Goal: Navigation & Orientation: Find specific page/section

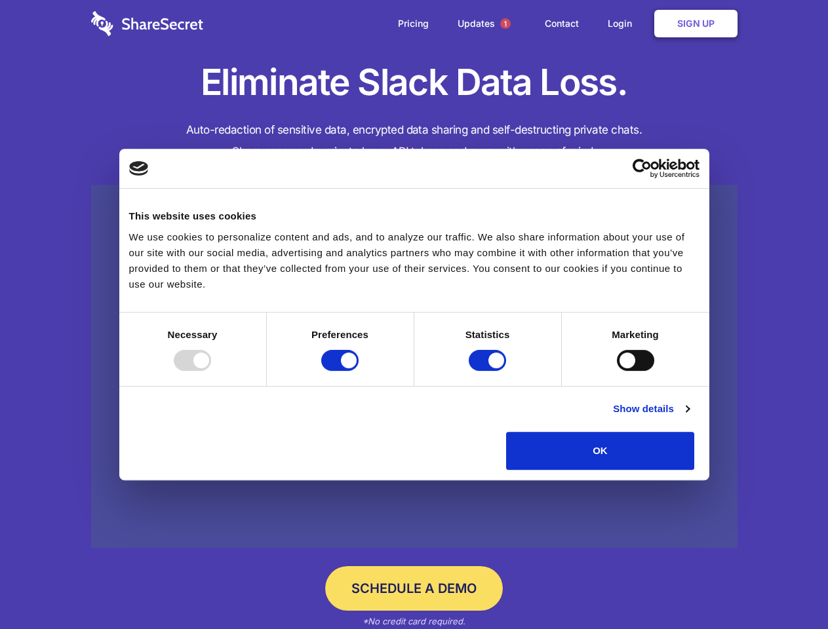
click at [211, 371] on div at bounding box center [192, 360] width 37 height 21
click at [359, 371] on input "Preferences" at bounding box center [339, 360] width 37 height 21
checkbox input "false"
click at [489, 371] on input "Statistics" at bounding box center [487, 360] width 37 height 21
checkbox input "false"
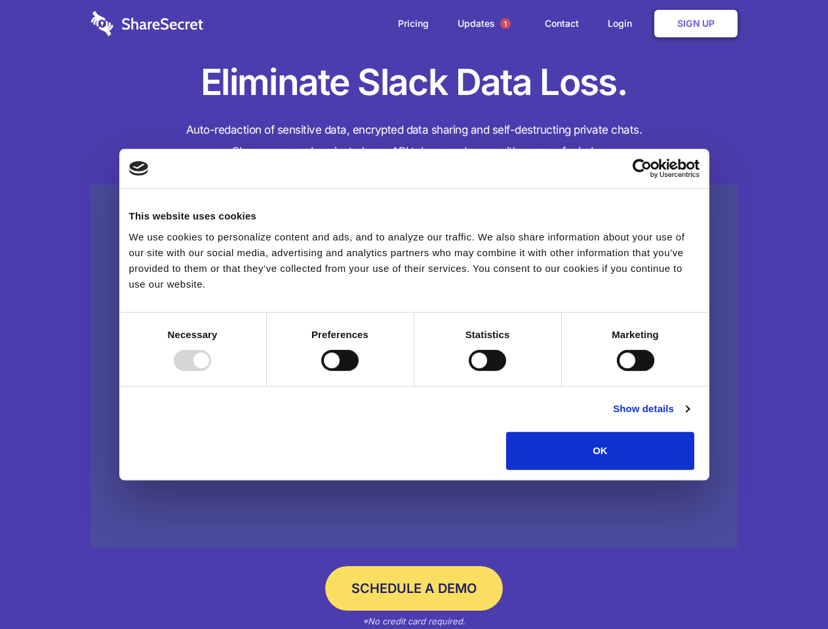
click at [617, 371] on input "Marketing" at bounding box center [635, 360] width 37 height 21
checkbox input "true"
click at [689, 417] on link "Show details" at bounding box center [651, 409] width 76 height 16
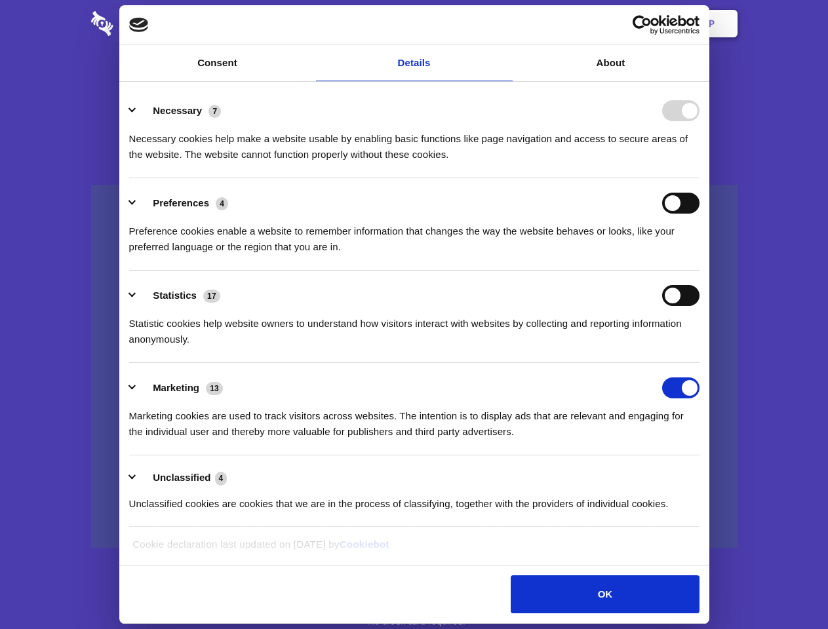
click at [699, 178] on li "Necessary 7 Necessary cookies help make a website usable by enabling basic func…" at bounding box center [414, 132] width 570 height 92
click at [505, 24] on span "1" at bounding box center [505, 23] width 10 height 10
